Goal: Manage account settings

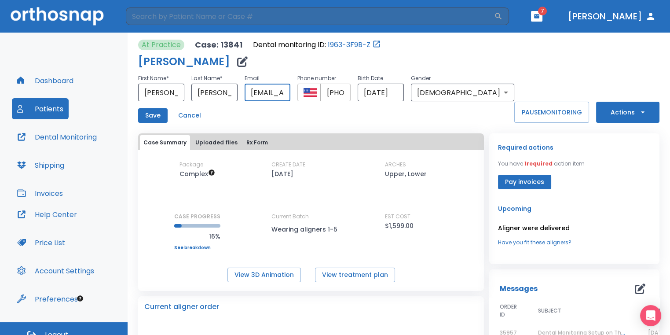
scroll to position [0, 56]
drag, startPoint x: 271, startPoint y: 92, endPoint x: 343, endPoint y: 100, distance: 72.5
click at [342, 99] on div "First Name * Tania ​ Last Name * Aleman ​ Email tania_sakedra@yahoo.com ​ Phone…" at bounding box center [326, 87] width 376 height 28
type input "t"
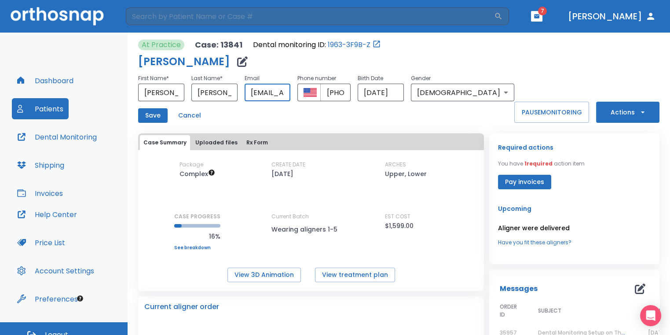
drag, startPoint x: 316, startPoint y: 93, endPoint x: 305, endPoint y: 95, distance: 11.2
click at [291, 95] on input "tania_saavedra@yahoo.com" at bounding box center [268, 93] width 46 height 18
click at [291, 92] on input "tania_saavedra@yahoo.com" at bounding box center [268, 93] width 46 height 18
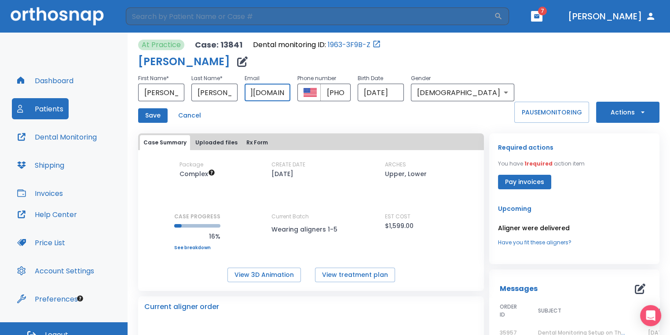
click at [291, 93] on input "tania_saavedra@yahoo.com" at bounding box center [268, 93] width 46 height 18
type input "[EMAIL_ADDRESS][DOMAIN_NAME]"
click at [146, 113] on button "Save" at bounding box center [152, 115] width 29 height 15
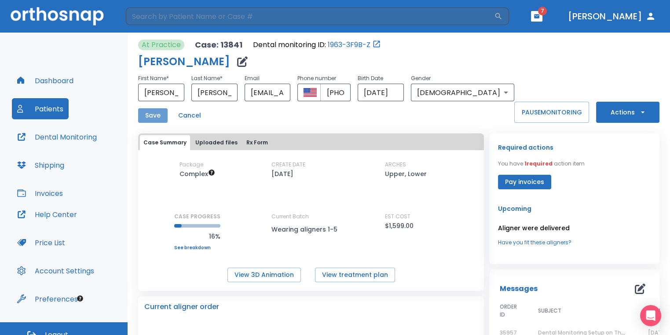
click at [159, 115] on button "Save" at bounding box center [152, 115] width 29 height 15
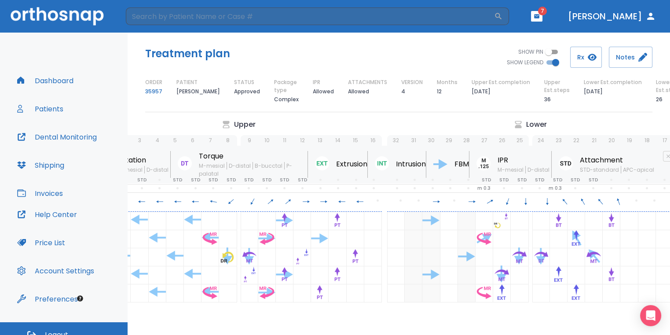
click at [74, 133] on button "Dental Monitoring" at bounding box center [57, 136] width 90 height 21
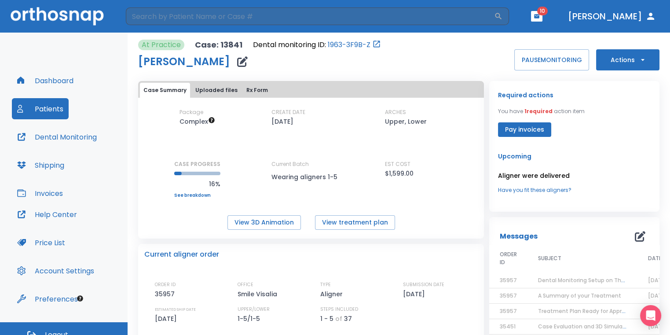
click at [237, 60] on icon "button" at bounding box center [242, 61] width 11 height 11
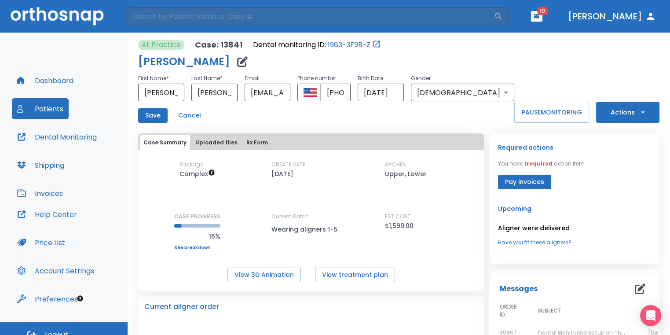
click at [289, 57] on div "[PERSON_NAME]" at bounding box center [326, 62] width 376 height 18
click at [160, 110] on button "Save" at bounding box center [152, 115] width 29 height 15
